Goal: Task Accomplishment & Management: Manage account settings

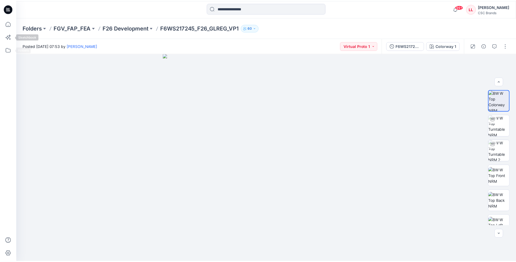
scroll to position [4, 0]
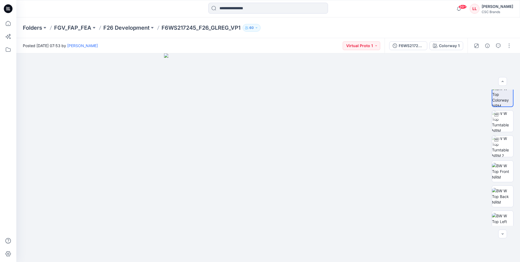
click at [11, 10] on icon at bounding box center [8, 8] width 9 height 9
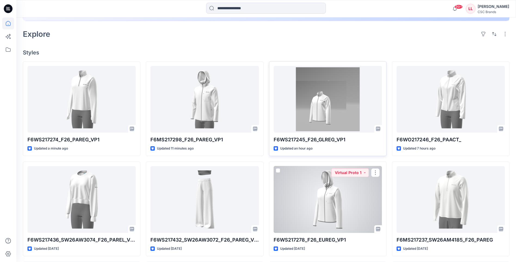
scroll to position [136, 0]
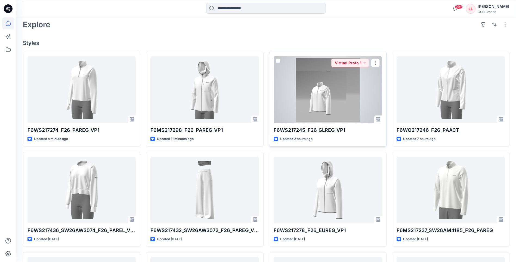
click at [333, 96] on div at bounding box center [328, 89] width 108 height 67
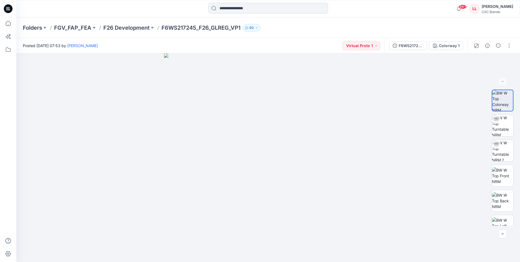
click at [8, 10] on icon at bounding box center [8, 8] width 9 height 9
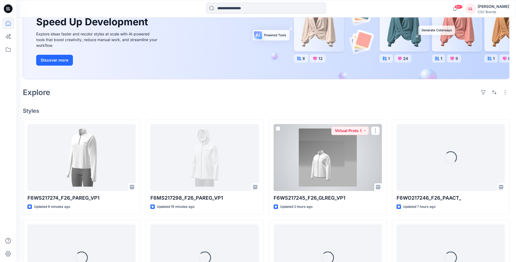
scroll to position [82, 0]
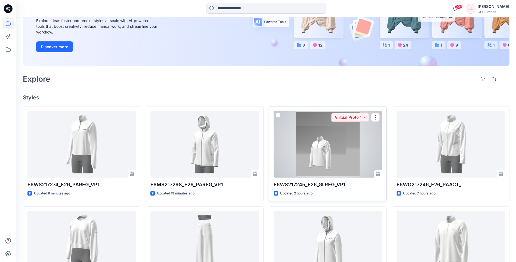
click at [336, 153] on div at bounding box center [328, 144] width 108 height 67
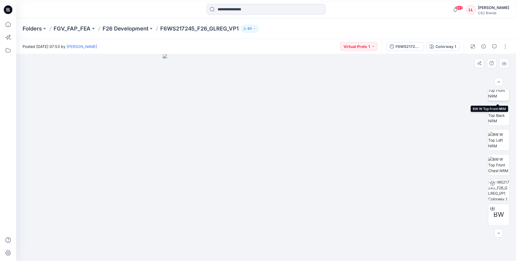
scroll to position [86, 0]
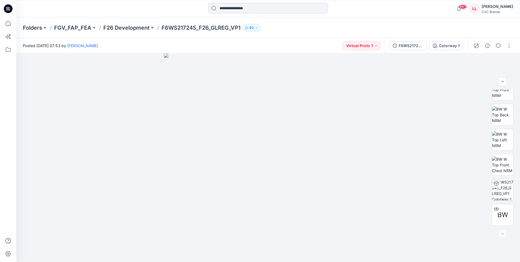
click at [9, 10] on icon at bounding box center [8, 8] width 9 height 9
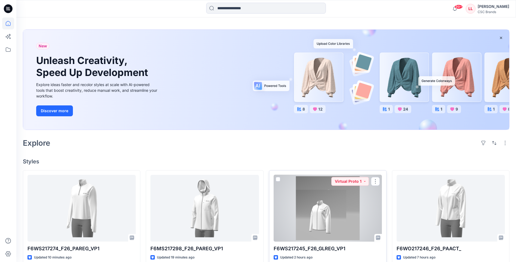
scroll to position [27, 0]
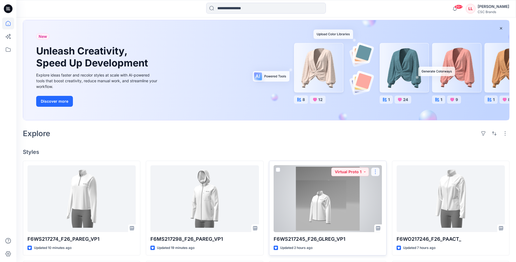
click at [376, 174] on button "button" at bounding box center [375, 171] width 9 height 9
click at [392, 186] on button "Edit" at bounding box center [401, 184] width 59 height 10
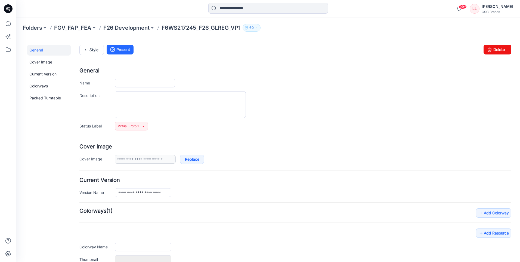
type input "**********"
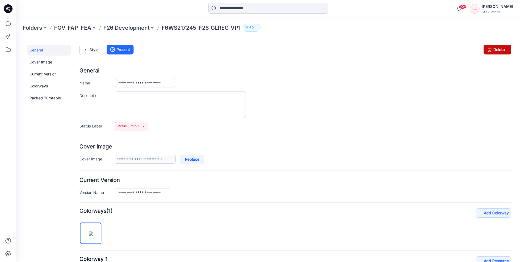
click at [492, 50] on link "Delete" at bounding box center [498, 50] width 28 height 10
